Goal: Information Seeking & Learning: Find specific fact

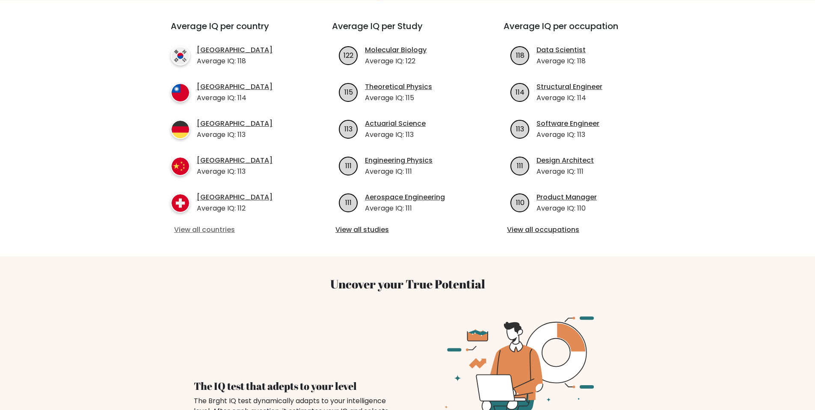
scroll to position [316, 0]
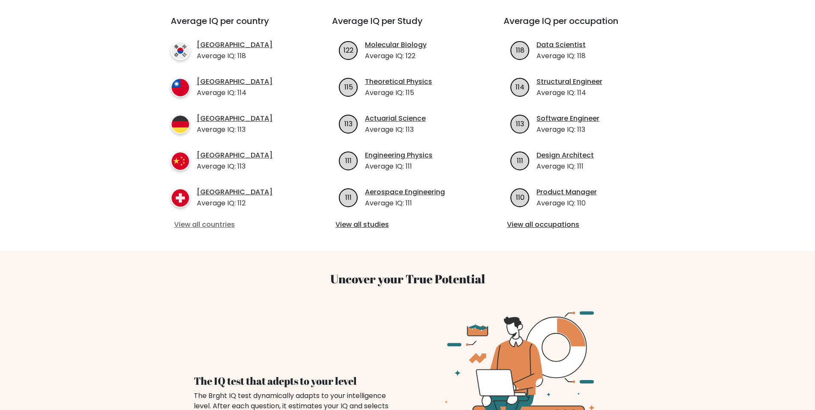
click at [187, 220] on link "View all countries" at bounding box center [236, 225] width 124 height 10
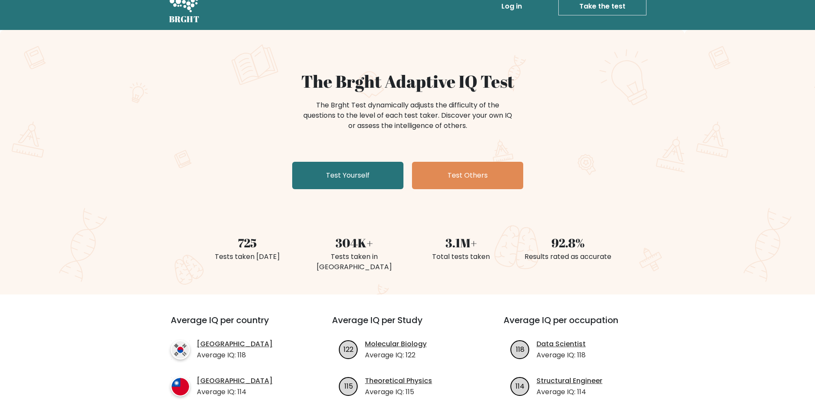
scroll to position [0, 0]
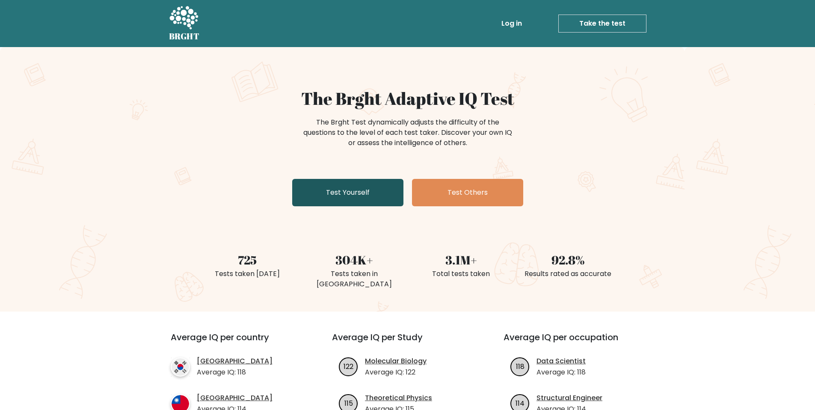
click at [338, 189] on link "Test Yourself" at bounding box center [347, 192] width 111 height 27
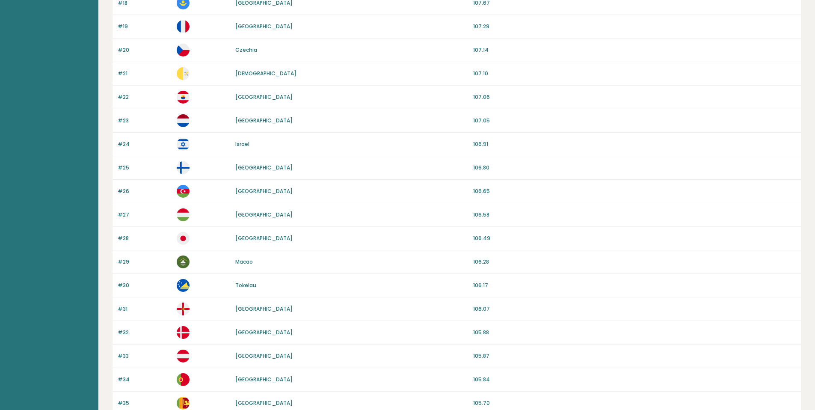
scroll to position [513, 0]
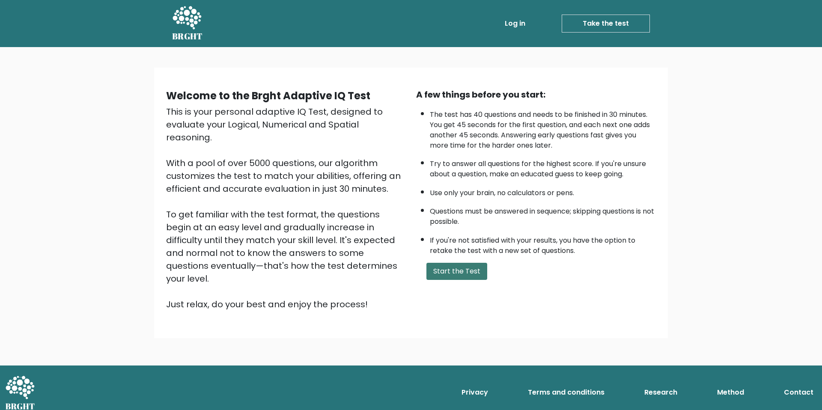
click at [448, 266] on button "Start the Test" at bounding box center [456, 271] width 61 height 17
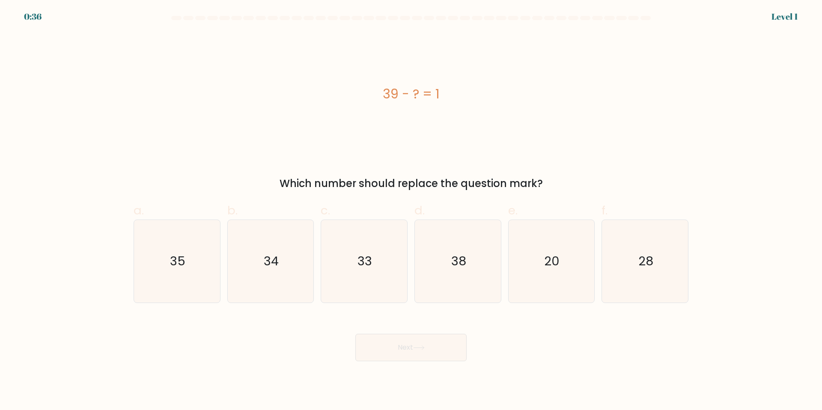
click at [446, 218] on label "d. 38" at bounding box center [457, 252] width 87 height 101
click at [411, 211] on input "d. 38" at bounding box center [411, 208] width 0 height 6
radio input "true"
click at [421, 348] on icon at bounding box center [419, 347] width 12 height 5
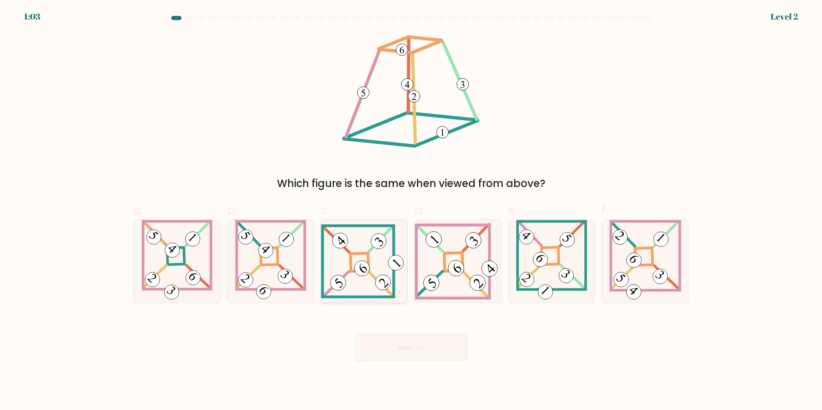
click at [348, 281] on icon at bounding box center [364, 261] width 86 height 74
click at [411, 211] on input "c." at bounding box center [411, 208] width 0 height 6
radio input "true"
click at [408, 351] on button "Next" at bounding box center [410, 347] width 111 height 27
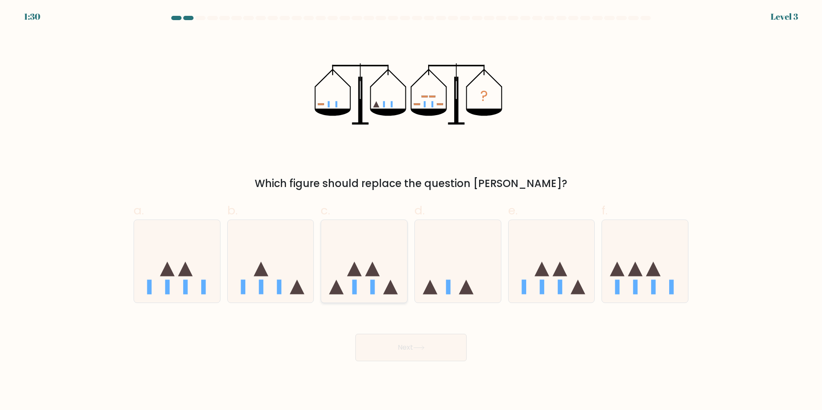
click at [364, 256] on icon at bounding box center [364, 261] width 86 height 71
click at [411, 211] on input "c." at bounding box center [411, 208] width 0 height 6
radio input "true"
click at [383, 349] on button "Next" at bounding box center [410, 347] width 111 height 27
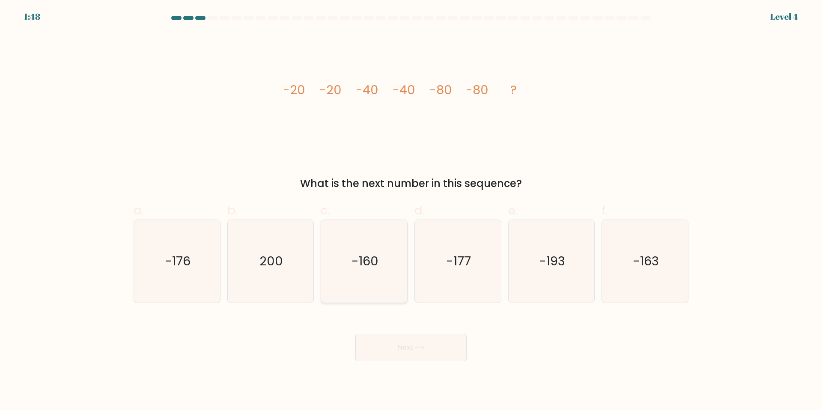
click at [361, 236] on icon "-160" at bounding box center [364, 261] width 83 height 83
click at [411, 211] on input "c. -160" at bounding box center [411, 208] width 0 height 6
radio input "true"
click at [421, 345] on icon at bounding box center [419, 347] width 12 height 5
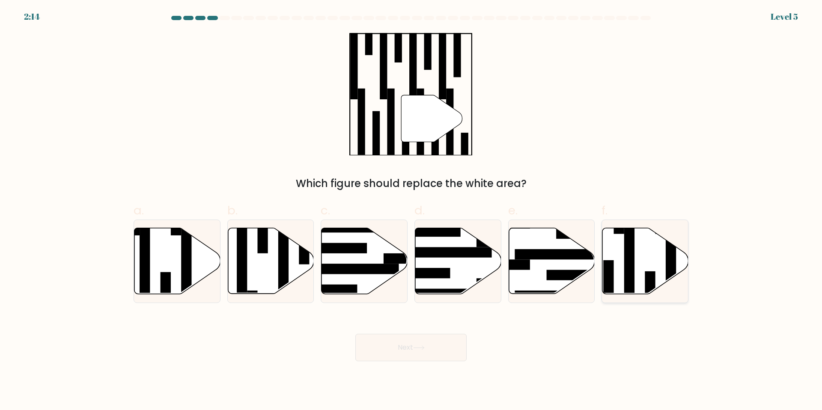
click at [623, 247] on icon at bounding box center [645, 261] width 86 height 66
click at [411, 211] on input "f." at bounding box center [411, 208] width 0 height 6
radio input "true"
click at [397, 353] on button "Next" at bounding box center [410, 347] width 111 height 27
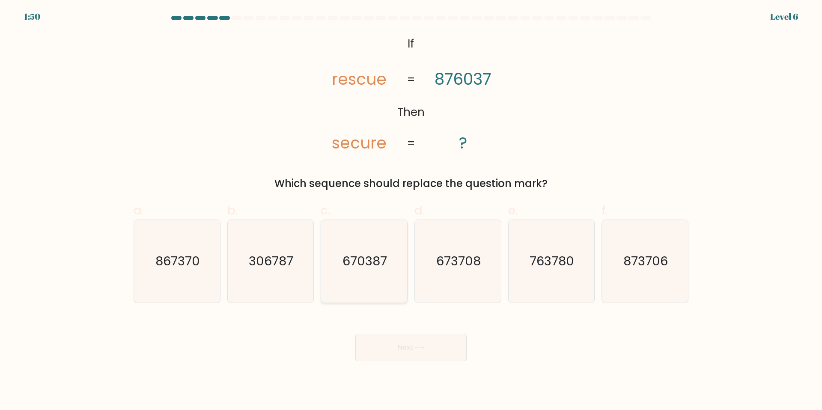
click at [370, 234] on icon "670387" at bounding box center [364, 261] width 83 height 83
click at [411, 211] on input "c. 670387" at bounding box center [411, 208] width 0 height 6
radio input "true"
click at [406, 343] on button "Next" at bounding box center [410, 347] width 111 height 27
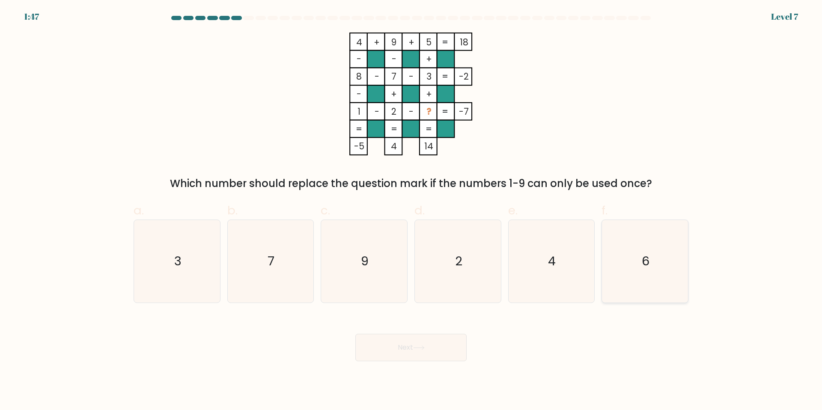
click at [618, 256] on icon "6" at bounding box center [644, 261] width 83 height 83
click at [411, 211] on input "f. 6" at bounding box center [411, 208] width 0 height 6
radio input "true"
click at [429, 340] on button "Next" at bounding box center [410, 347] width 111 height 27
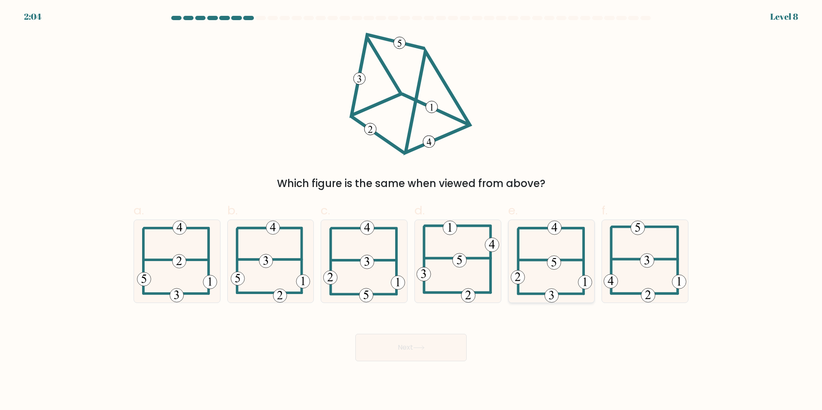
click at [537, 255] on icon at bounding box center [550, 261] width 81 height 83
click at [411, 211] on input "e." at bounding box center [411, 208] width 0 height 6
radio input "true"
click at [404, 350] on button "Next" at bounding box center [410, 347] width 111 height 27
